Goal: Find contact information: Find contact information

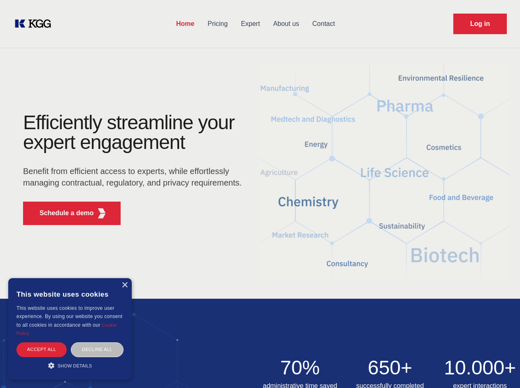
click at [260, 194] on div "Efficiently streamline your expert engagement Benefit from efficient access to …" at bounding box center [135, 172] width 250 height 119
click at [62, 213] on p "Schedule a demo" at bounding box center [67, 213] width 54 height 10
click at [124, 285] on div "× This website uses cookies This website uses cookies to improve user experienc…" at bounding box center [69, 329] width 123 height 102
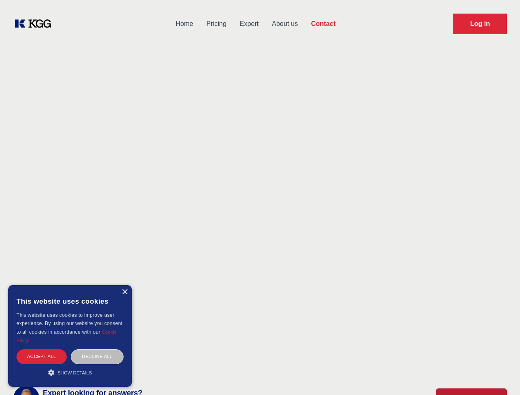
click at [42, 349] on div "Accept all" at bounding box center [41, 356] width 50 height 14
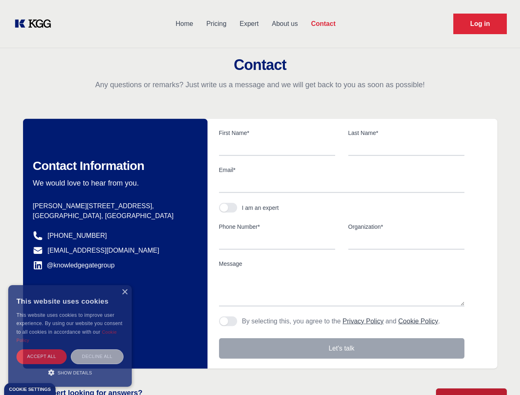
click at [97, 349] on div "Decline all" at bounding box center [97, 356] width 53 height 14
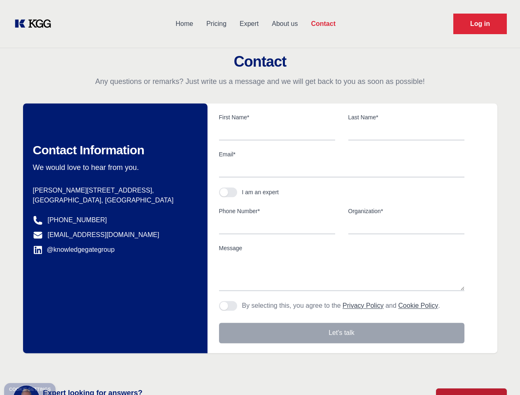
click at [70, 365] on main "Contact Any questions or remarks? Just write us a message and we will get back …" at bounding box center [260, 214] width 520 height 428
